Goal: Check status: Check status

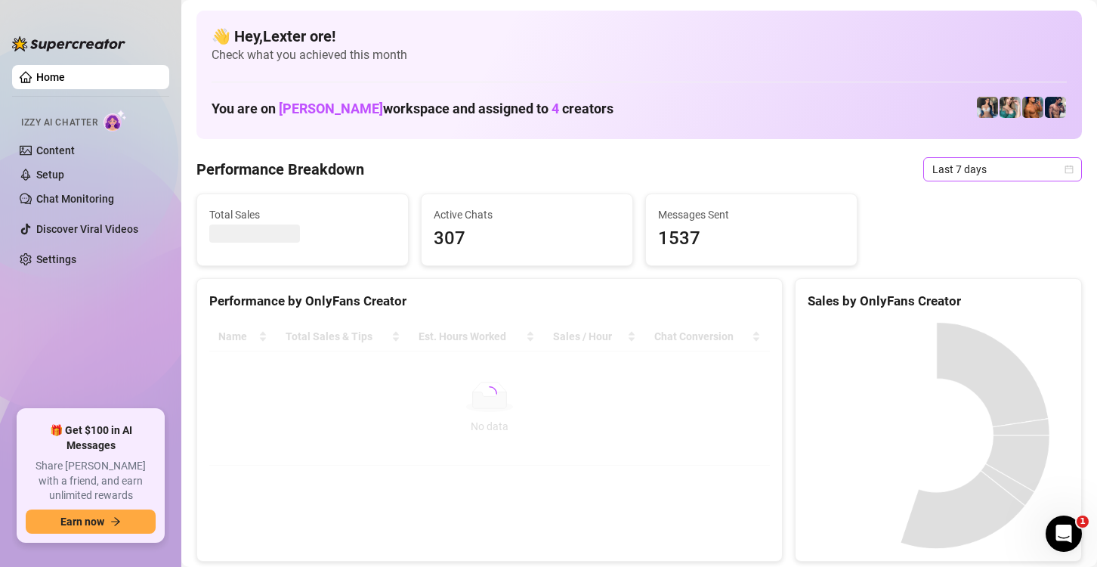
click at [1012, 178] on span "Last 7 days" at bounding box center [1002, 169] width 141 height 23
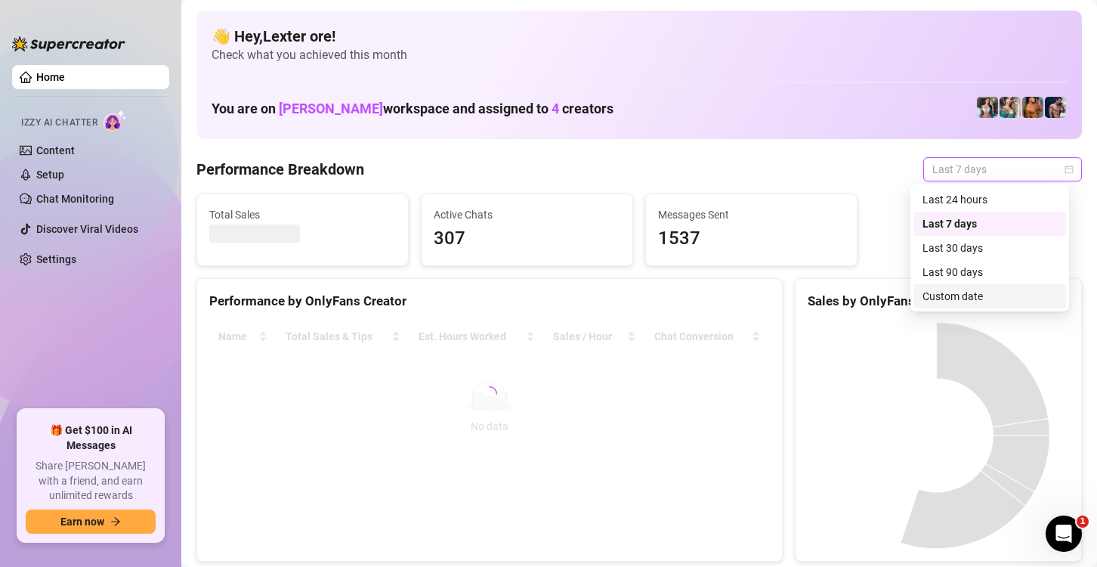
click at [989, 295] on div "Custom date" at bounding box center [990, 296] width 134 height 17
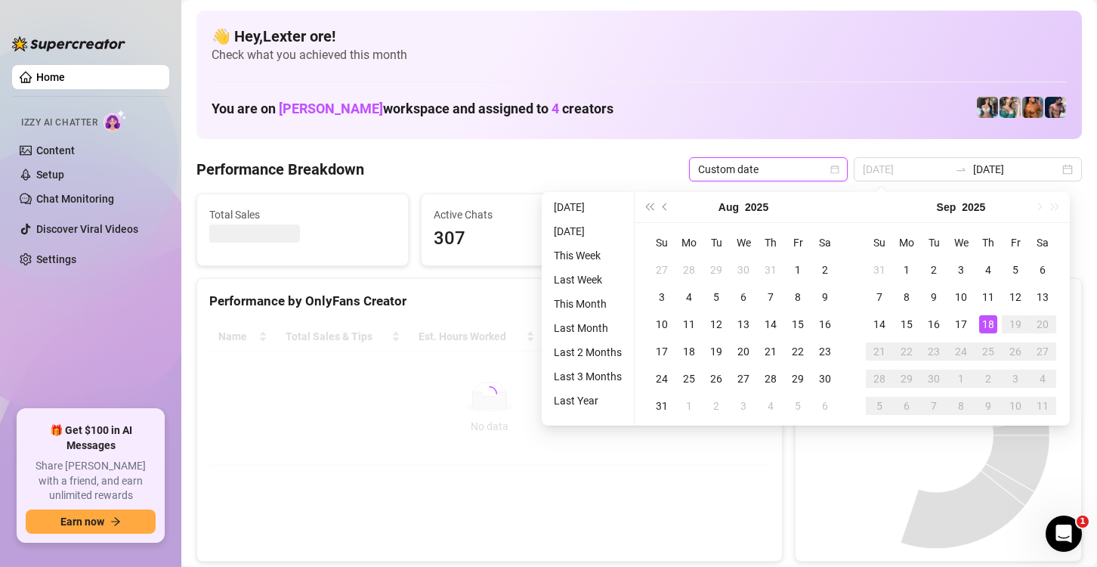
click at [991, 317] on div "18" at bounding box center [988, 324] width 18 height 18
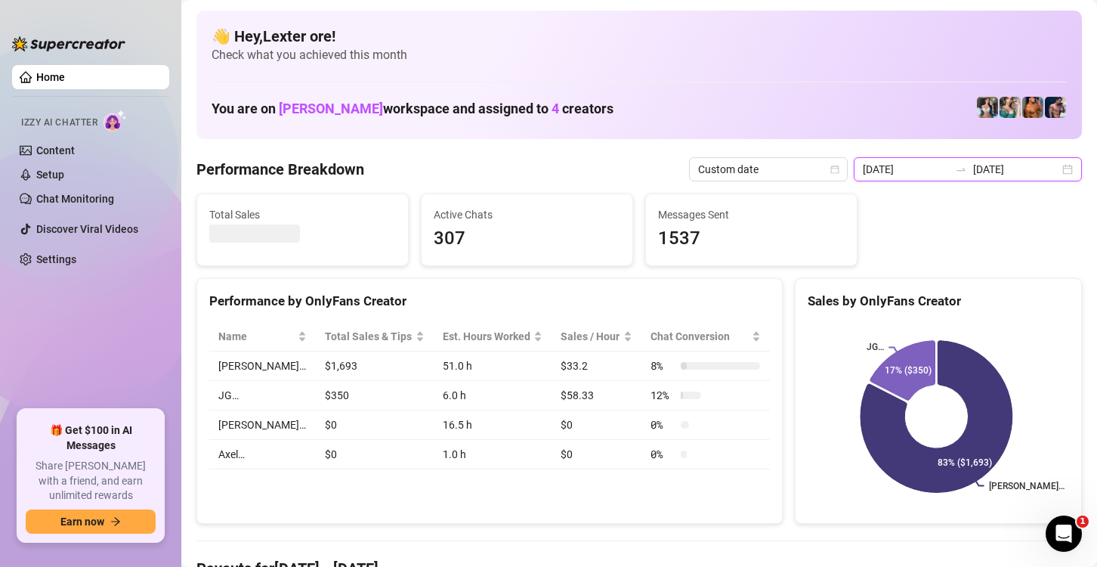
click at [923, 166] on input "[DATE]" at bounding box center [906, 169] width 86 height 17
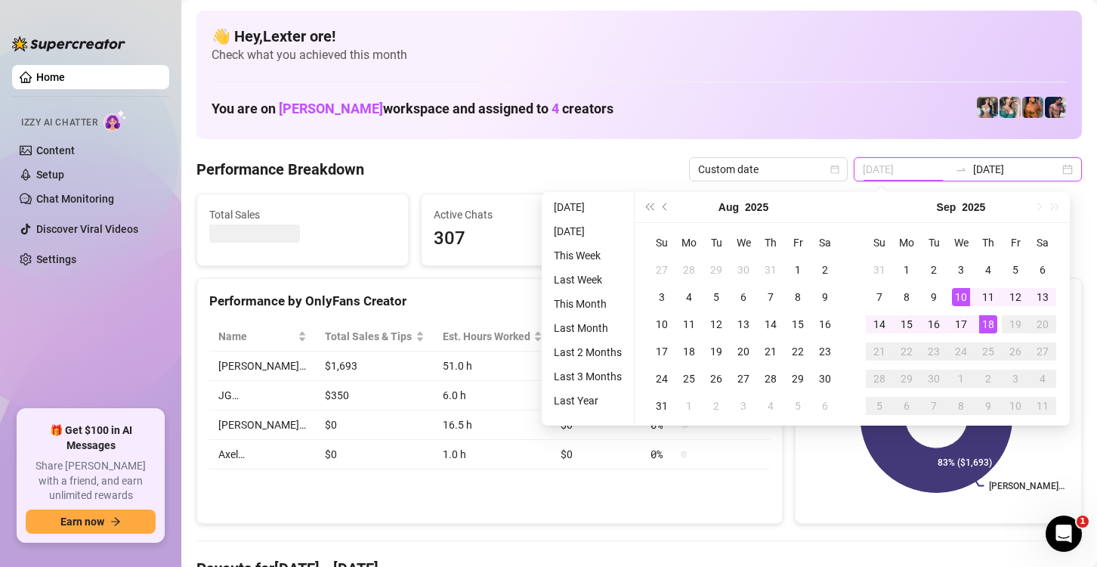
type input "[DATE]"
click at [988, 328] on div "18" at bounding box center [988, 324] width 18 height 18
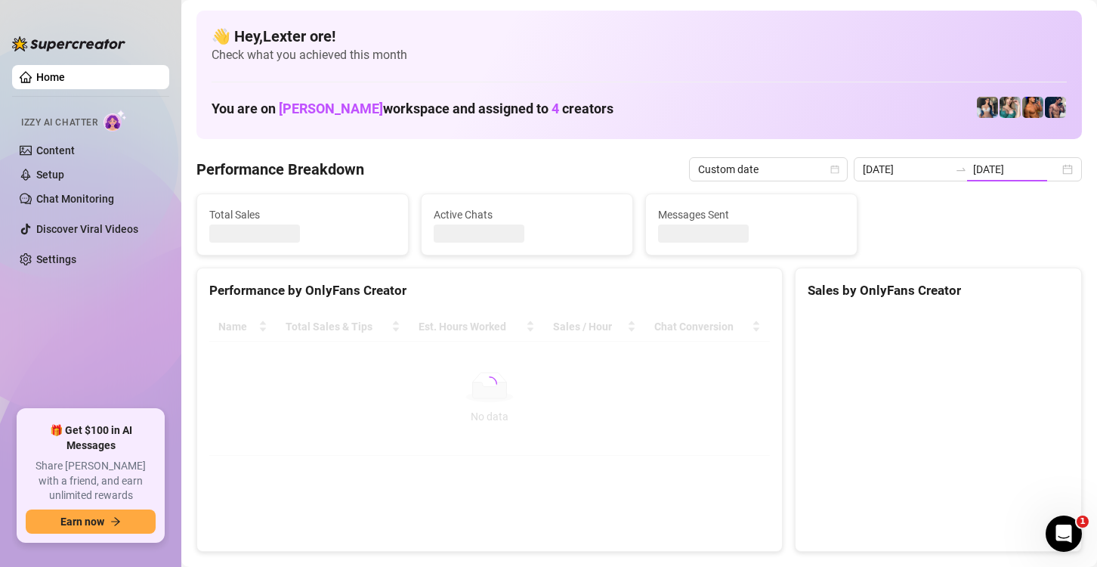
type input "[DATE]"
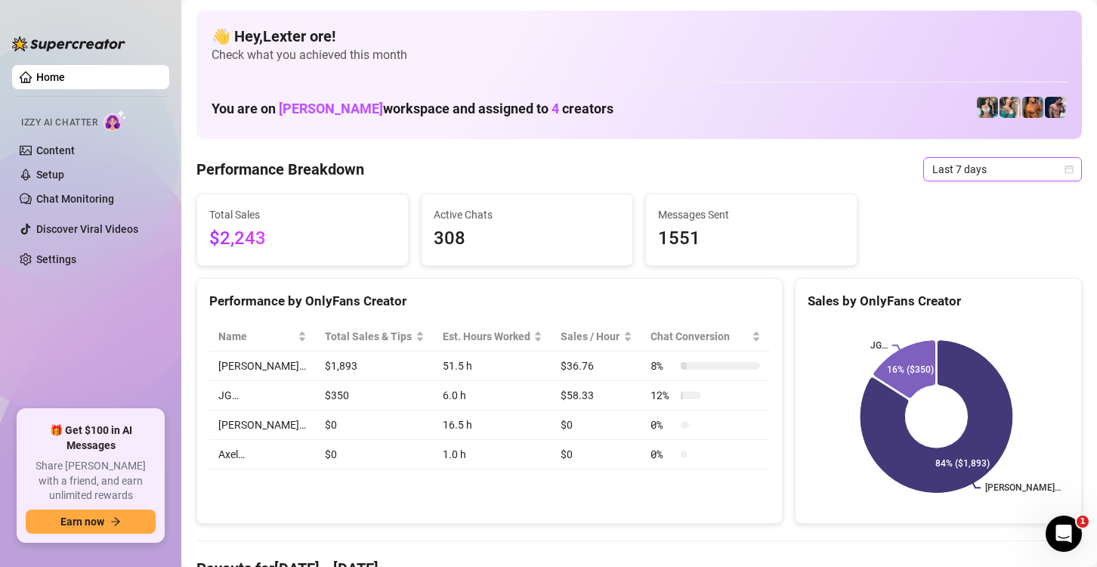
click at [975, 165] on span "Last 7 days" at bounding box center [1002, 169] width 141 height 23
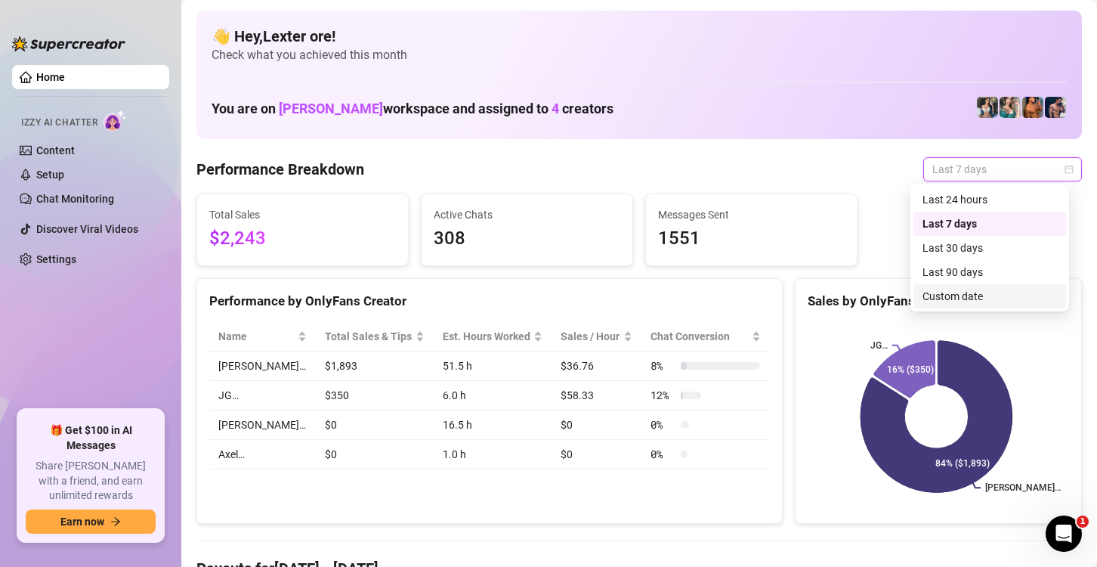
click at [963, 301] on div "Custom date" at bounding box center [990, 296] width 134 height 17
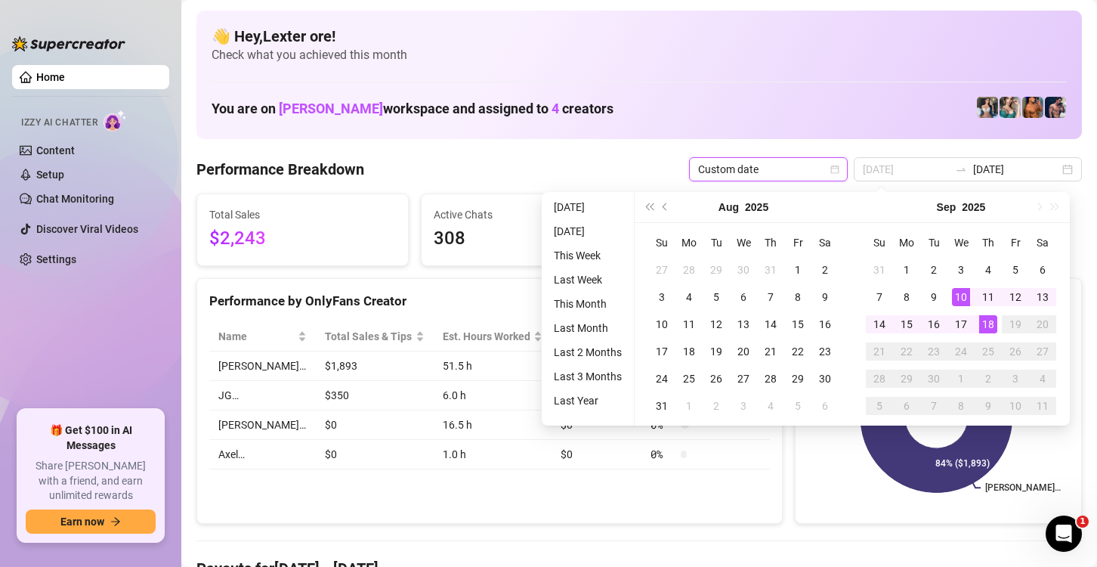
type input "[DATE]"
click at [985, 320] on div "18" at bounding box center [988, 324] width 18 height 18
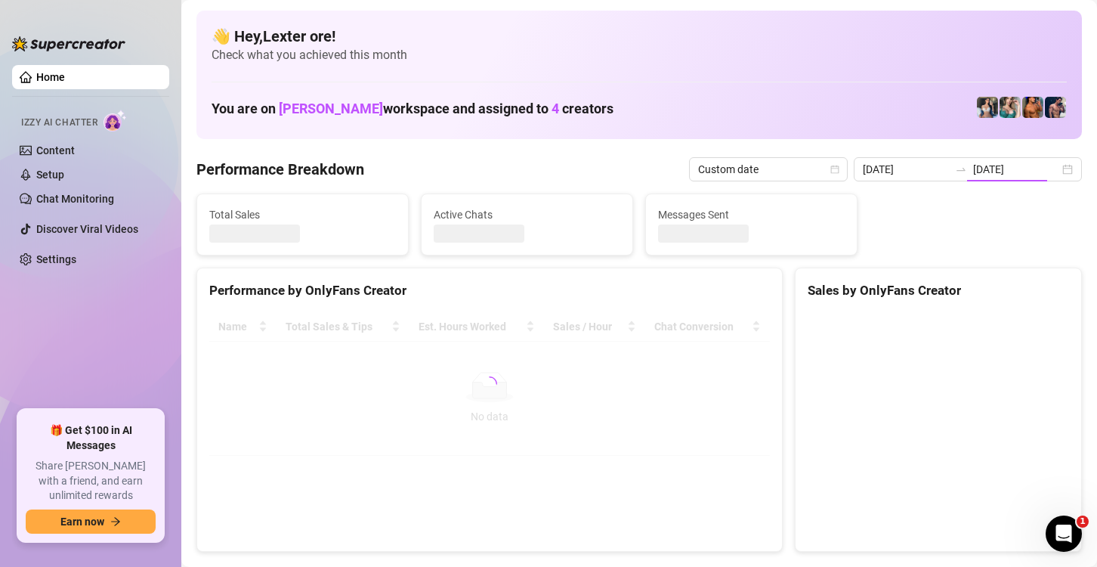
type input "[DATE]"
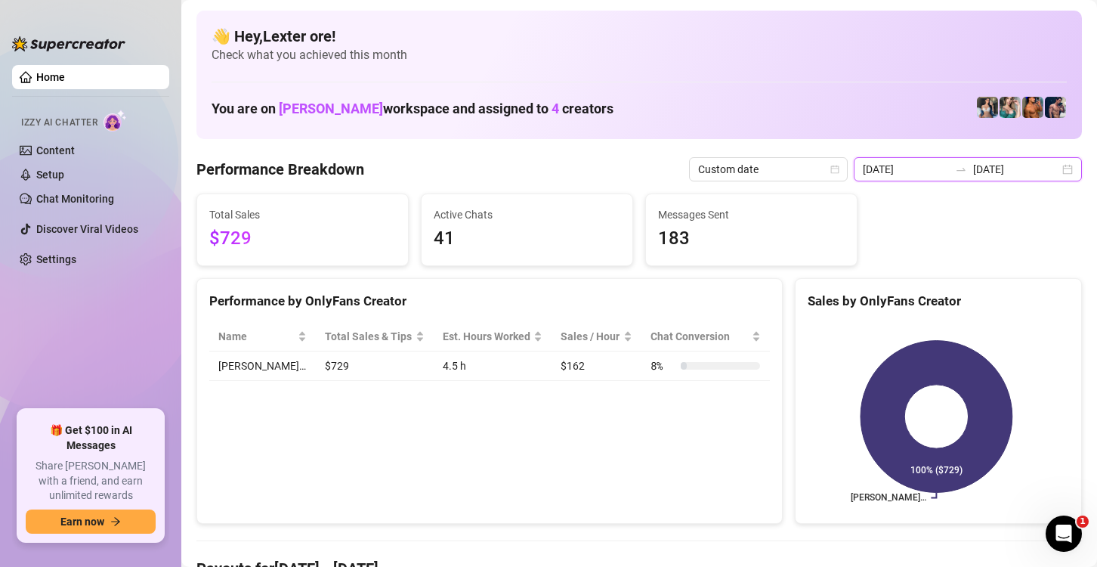
click at [890, 169] on input "[DATE]" at bounding box center [906, 169] width 86 height 17
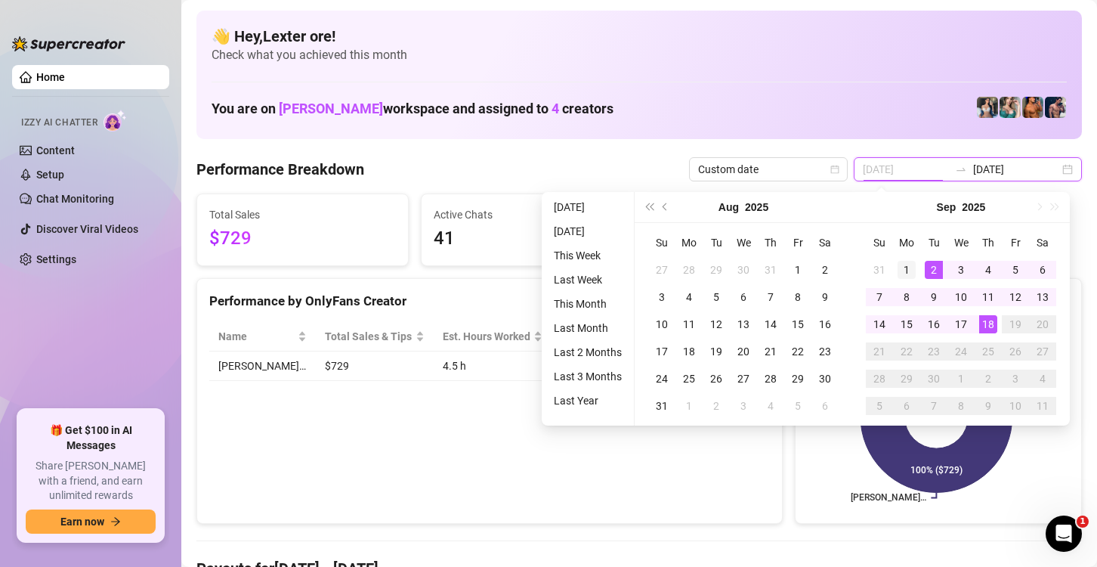
type input "[DATE]"
click at [903, 263] on div "1" at bounding box center [907, 270] width 18 height 18
type input "[DATE]"
click at [991, 323] on div "18" at bounding box center [988, 324] width 18 height 18
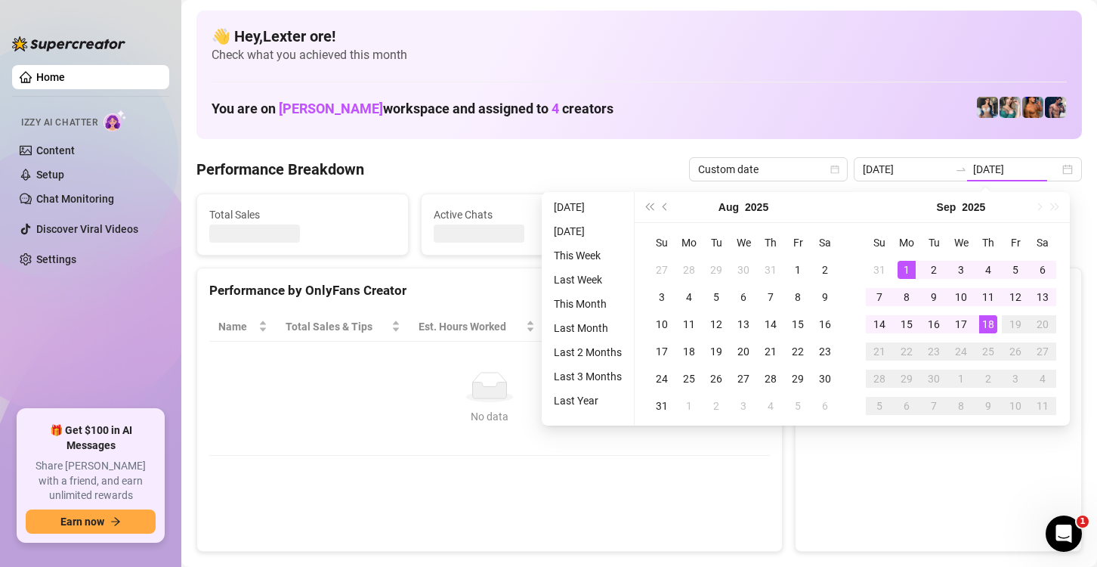
type input "[DATE]"
